Goal: Navigation & Orientation: Find specific page/section

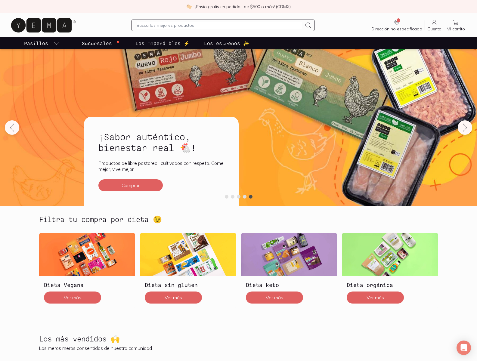
click at [163, 43] on p "Los Imperdibles ⚡️" at bounding box center [162, 43] width 54 height 7
